Goal: Task Accomplishment & Management: Use online tool/utility

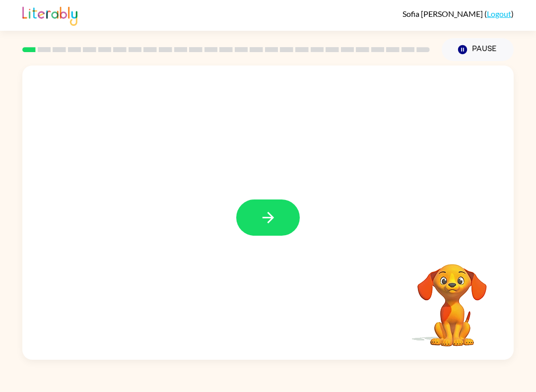
click at [275, 207] on button "button" at bounding box center [268, 218] width 64 height 36
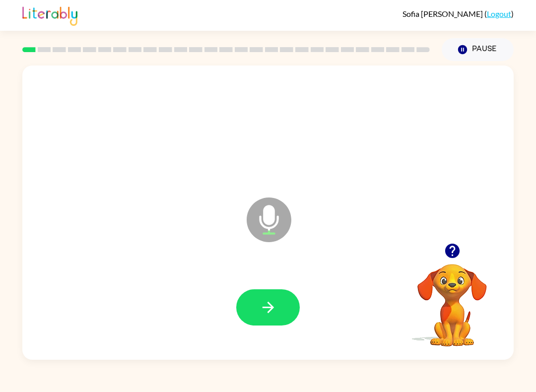
click at [265, 291] on button "button" at bounding box center [268, 307] width 64 height 36
click at [274, 321] on button "button" at bounding box center [268, 307] width 64 height 36
click at [276, 314] on icon "button" at bounding box center [268, 307] width 17 height 17
click at [276, 310] on icon "button" at bounding box center [268, 307] width 17 height 17
click at [286, 314] on button "button" at bounding box center [268, 307] width 64 height 36
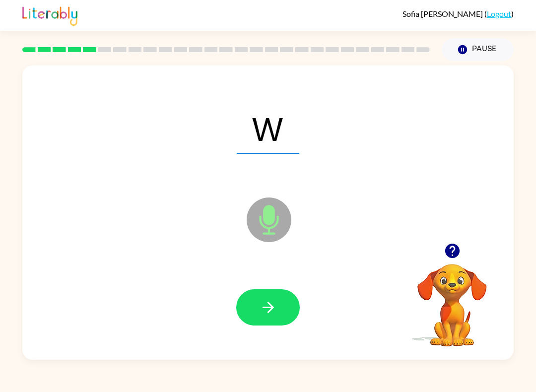
click at [295, 312] on button "button" at bounding box center [268, 307] width 64 height 36
click at [277, 316] on icon "button" at bounding box center [268, 307] width 17 height 17
click at [278, 304] on button "button" at bounding box center [268, 307] width 64 height 36
click at [279, 325] on button "button" at bounding box center [268, 307] width 64 height 36
click at [283, 314] on button "button" at bounding box center [268, 307] width 64 height 36
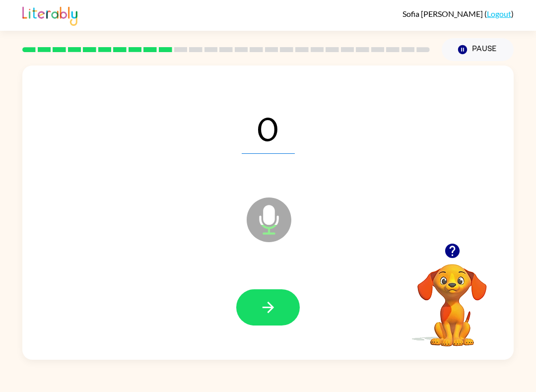
click at [281, 313] on button "button" at bounding box center [268, 307] width 64 height 36
click at [274, 313] on icon "button" at bounding box center [268, 307] width 17 height 17
click at [273, 317] on button "button" at bounding box center [268, 307] width 64 height 36
click at [284, 312] on button "button" at bounding box center [268, 307] width 64 height 36
click at [271, 312] on icon "button" at bounding box center [268, 307] width 17 height 17
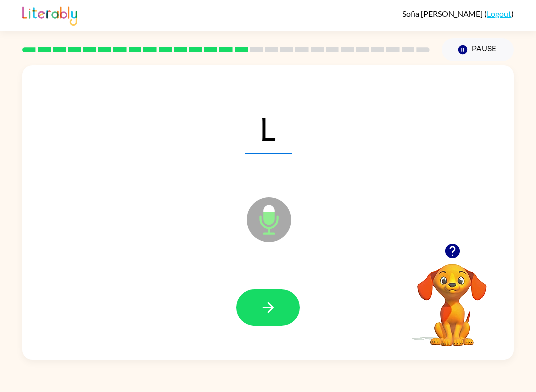
click at [283, 305] on button "button" at bounding box center [268, 307] width 64 height 36
click at [273, 312] on icon "button" at bounding box center [268, 307] width 17 height 17
click at [278, 298] on button "button" at bounding box center [268, 307] width 64 height 36
click at [277, 302] on icon "button" at bounding box center [268, 307] width 17 height 17
click at [268, 325] on button "button" at bounding box center [268, 307] width 64 height 36
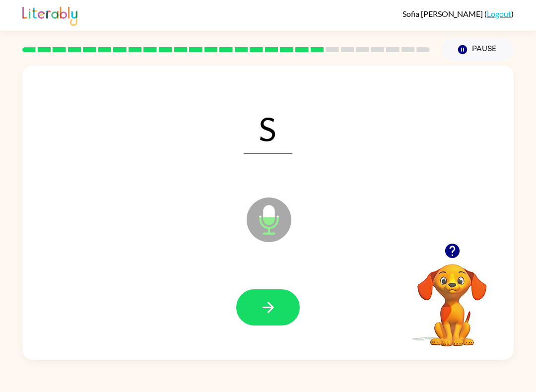
click at [270, 315] on icon "button" at bounding box center [268, 307] width 17 height 17
click at [281, 321] on button "button" at bounding box center [268, 307] width 64 height 36
click at [267, 297] on button "button" at bounding box center [268, 307] width 64 height 36
click at [253, 322] on button "button" at bounding box center [268, 307] width 64 height 36
click at [285, 317] on button "button" at bounding box center [268, 307] width 64 height 36
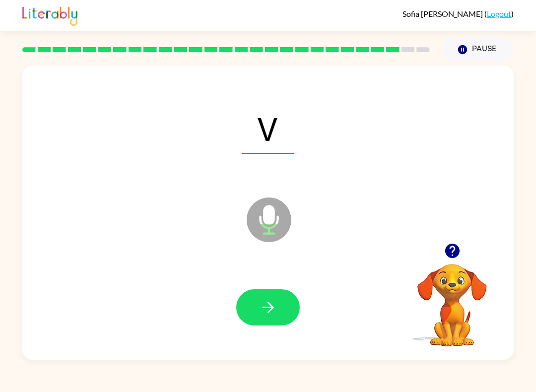
click at [276, 316] on icon "button" at bounding box center [268, 307] width 17 height 17
click at [281, 321] on button "button" at bounding box center [268, 307] width 64 height 36
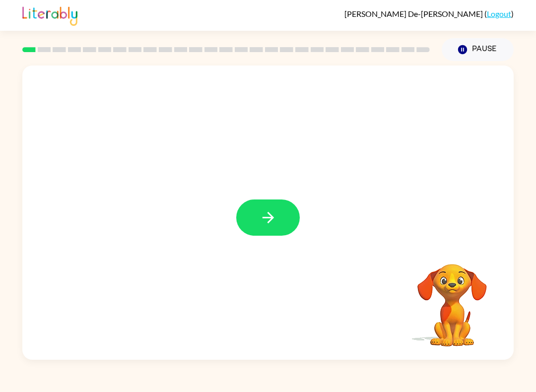
click at [281, 202] on button "button" at bounding box center [268, 218] width 64 height 36
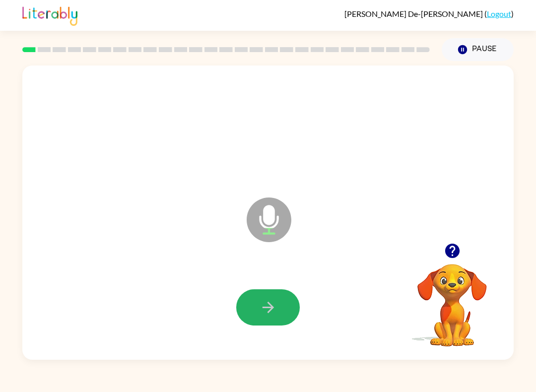
click at [273, 312] on icon "button" at bounding box center [268, 307] width 17 height 17
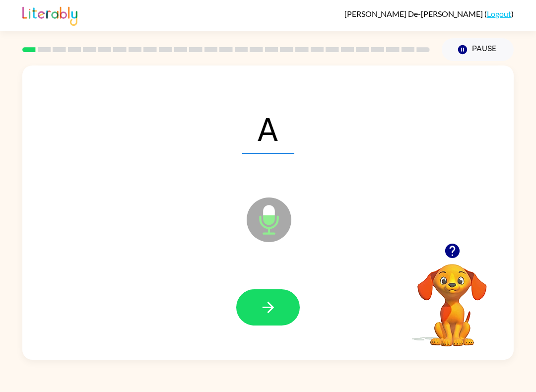
click at [280, 298] on button "button" at bounding box center [268, 307] width 64 height 36
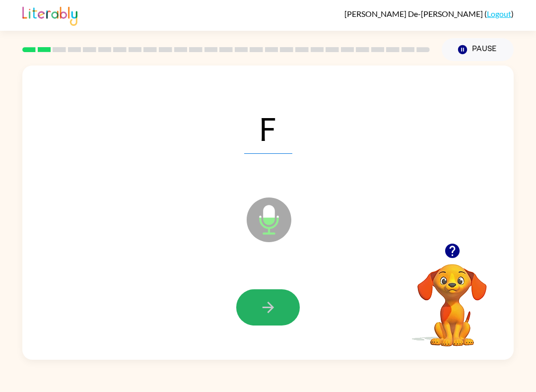
click at [291, 298] on button "button" at bounding box center [268, 307] width 64 height 36
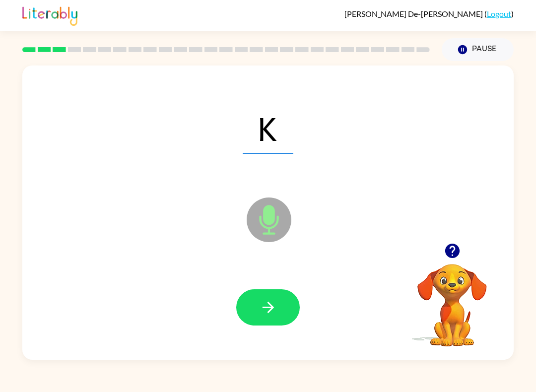
click at [276, 294] on button "button" at bounding box center [268, 307] width 64 height 36
click at [276, 311] on icon "button" at bounding box center [268, 307] width 17 height 17
click at [284, 307] on button "button" at bounding box center [268, 307] width 64 height 36
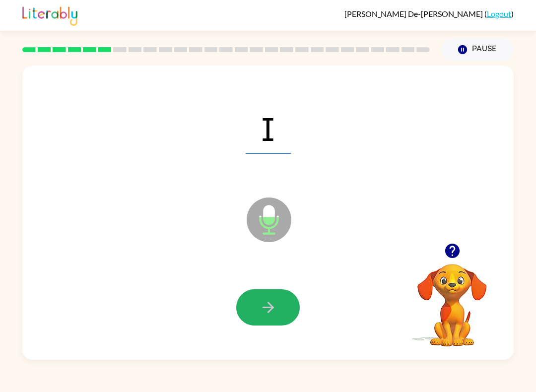
click at [286, 294] on button "button" at bounding box center [268, 307] width 64 height 36
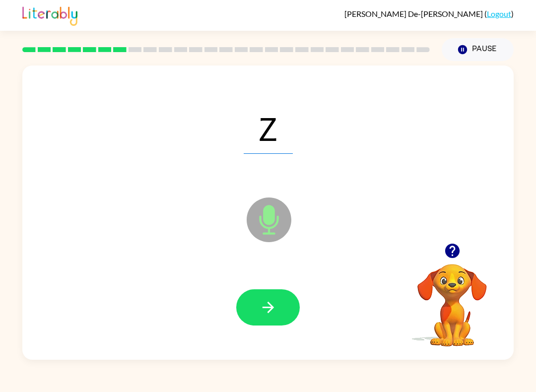
click at [271, 310] on icon "button" at bounding box center [267, 307] width 11 height 11
click at [278, 309] on button "button" at bounding box center [268, 307] width 64 height 36
click at [265, 304] on icon "button" at bounding box center [268, 307] width 17 height 17
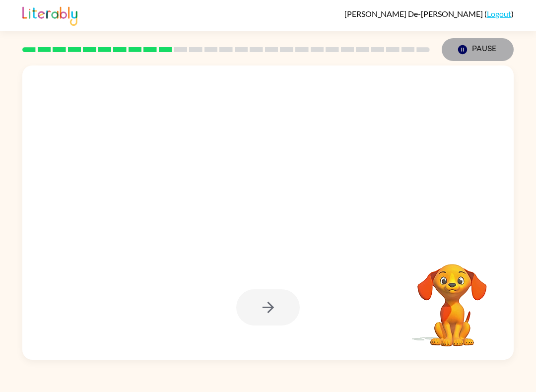
click at [479, 50] on button "Pause Pause" at bounding box center [478, 49] width 72 height 23
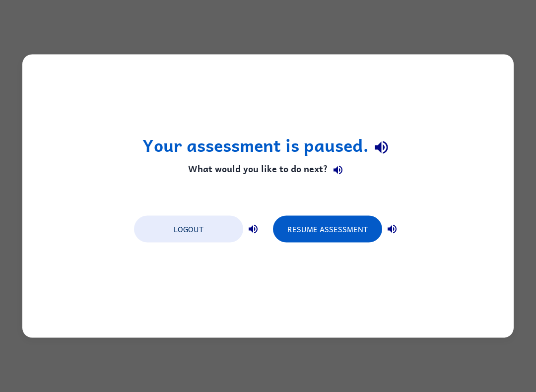
click at [336, 231] on button "Resume Assessment" at bounding box center [327, 229] width 109 height 27
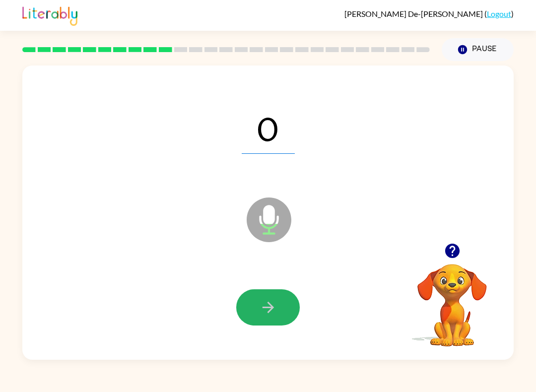
click at [297, 300] on button "button" at bounding box center [268, 307] width 64 height 36
click at [278, 297] on button "button" at bounding box center [268, 307] width 64 height 36
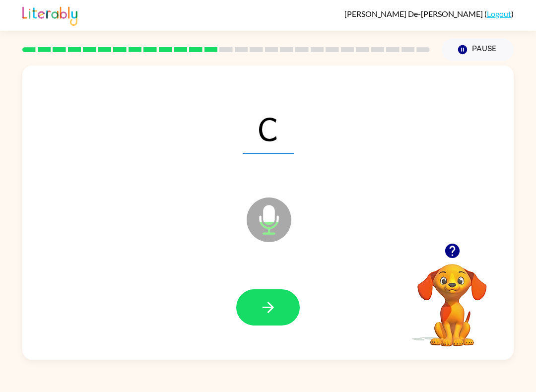
click at [293, 288] on div at bounding box center [268, 307] width 472 height 85
click at [274, 299] on icon "button" at bounding box center [268, 307] width 17 height 17
click at [265, 309] on icon "button" at bounding box center [268, 307] width 17 height 17
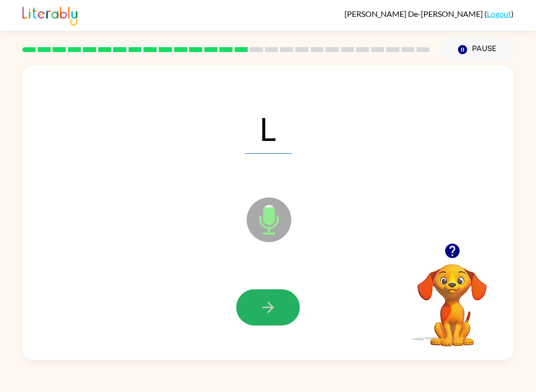
click at [273, 304] on icon "button" at bounding box center [268, 307] width 17 height 17
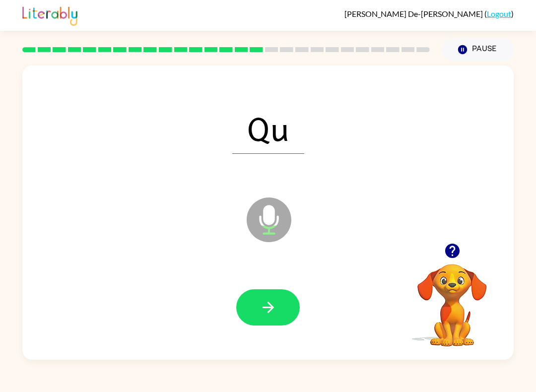
click at [280, 317] on button "button" at bounding box center [268, 307] width 64 height 36
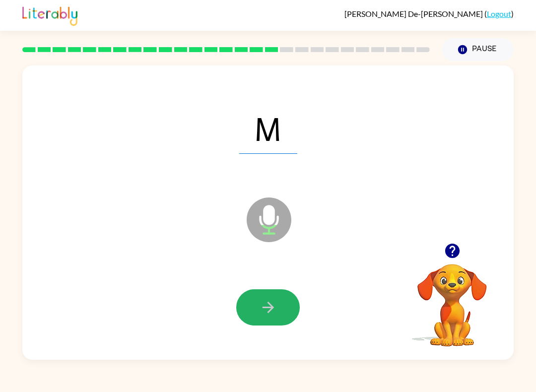
click at [275, 311] on icon "button" at bounding box center [268, 307] width 17 height 17
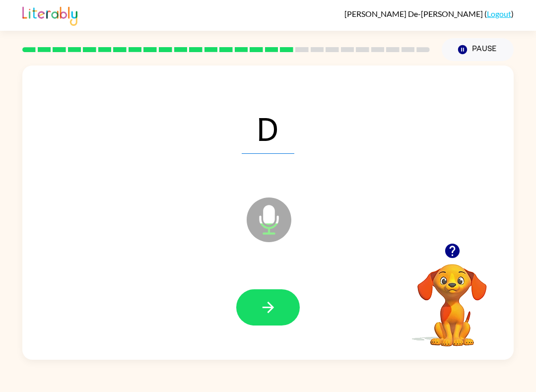
click at [293, 316] on button "button" at bounding box center [268, 307] width 64 height 36
click at [272, 315] on icon "button" at bounding box center [268, 307] width 17 height 17
click at [270, 321] on button "button" at bounding box center [268, 307] width 64 height 36
click at [290, 313] on button "button" at bounding box center [268, 307] width 64 height 36
click at [282, 303] on button "button" at bounding box center [268, 307] width 64 height 36
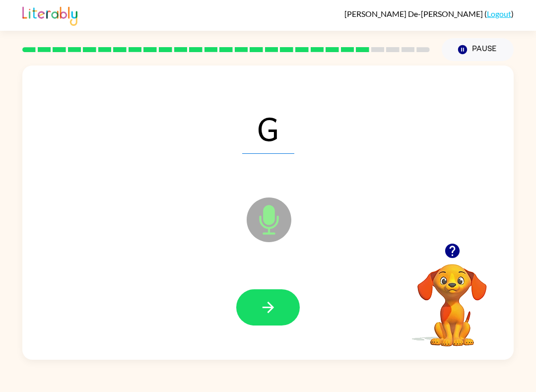
click at [272, 306] on icon "button" at bounding box center [267, 307] width 11 height 11
click at [288, 303] on button "button" at bounding box center [268, 307] width 64 height 36
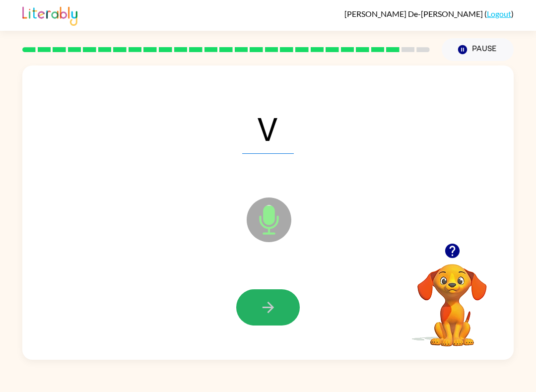
click at [277, 292] on button "button" at bounding box center [268, 307] width 64 height 36
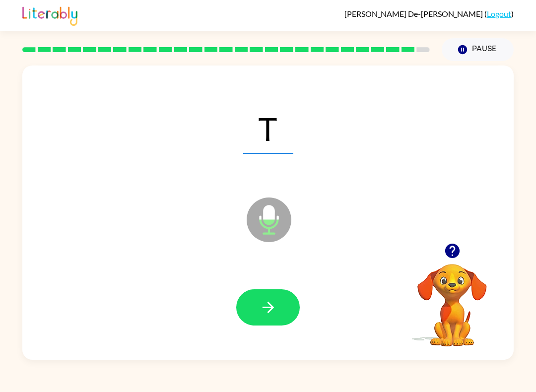
click at [279, 315] on button "button" at bounding box center [268, 307] width 64 height 36
